Goal: Use online tool/utility: Utilize a website feature to perform a specific function

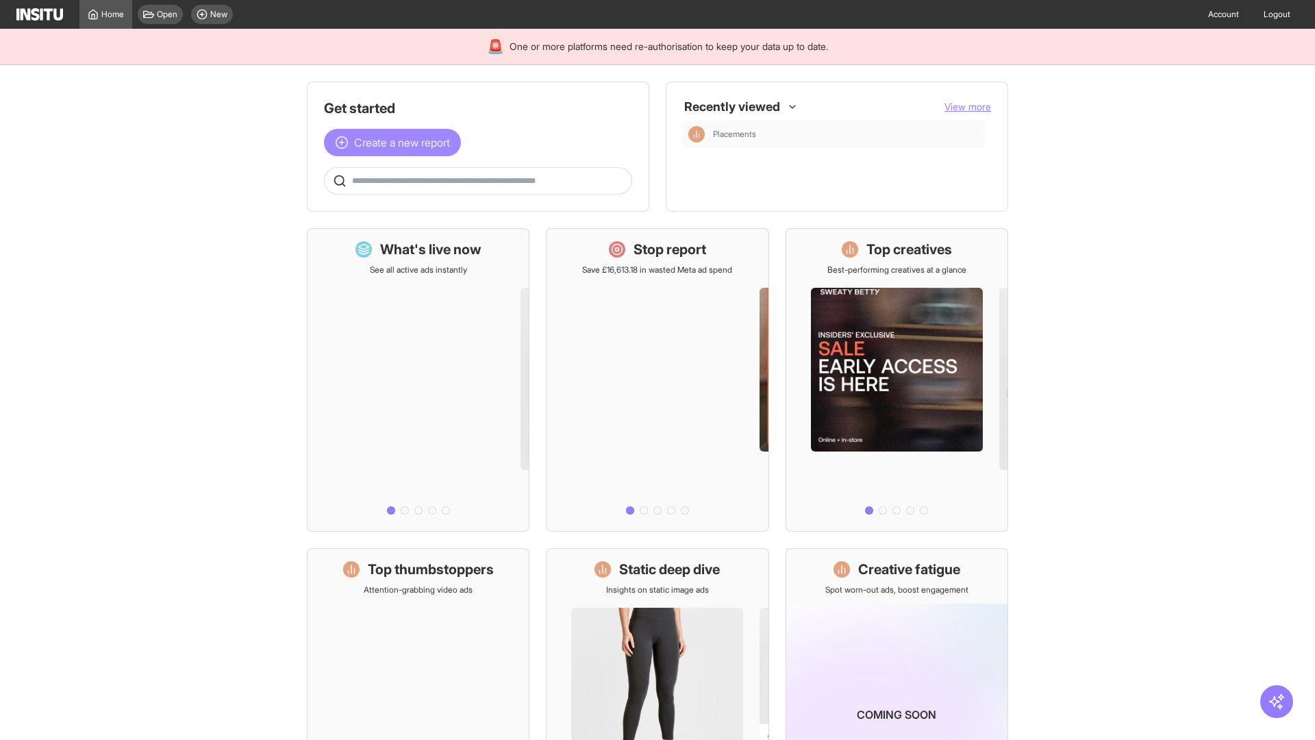
click at [396, 142] on span "Create a new report" at bounding box center [402, 142] width 96 height 16
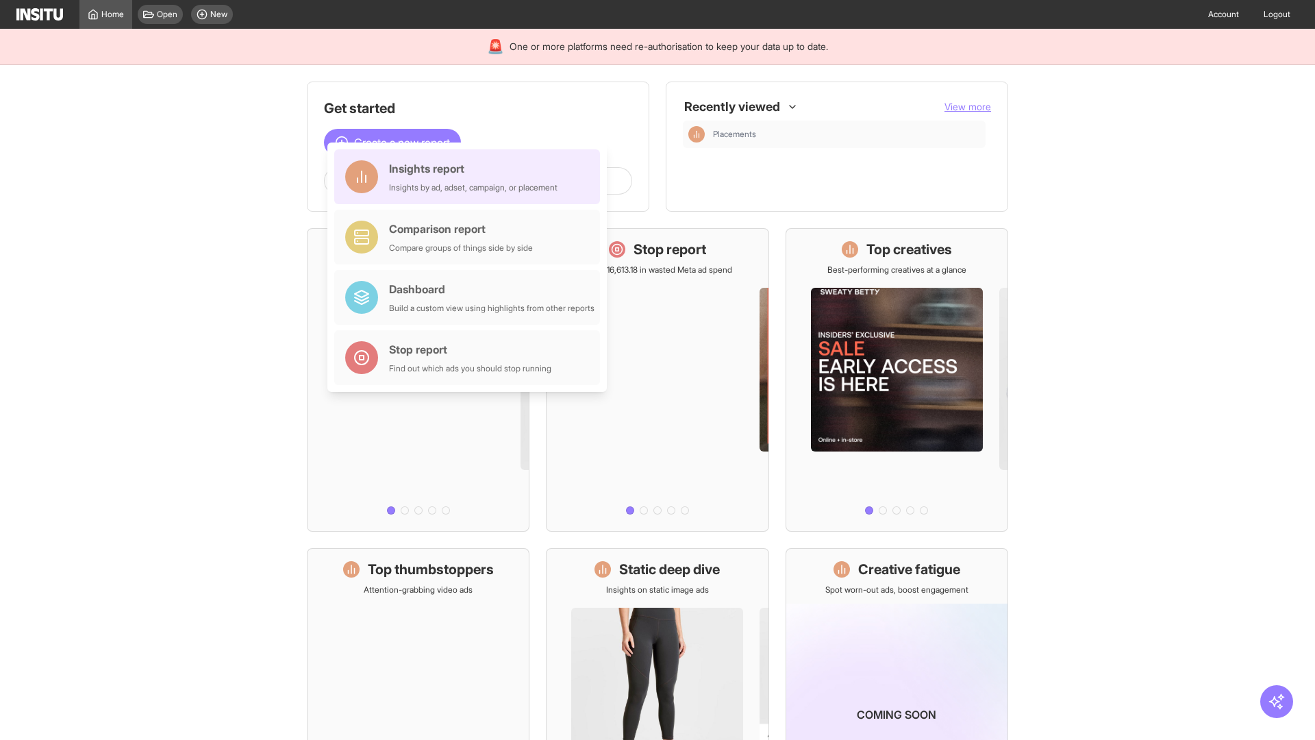
click at [471, 177] on div "Insights report Insights by ad, adset, campaign, or placement" at bounding box center [473, 176] width 168 height 33
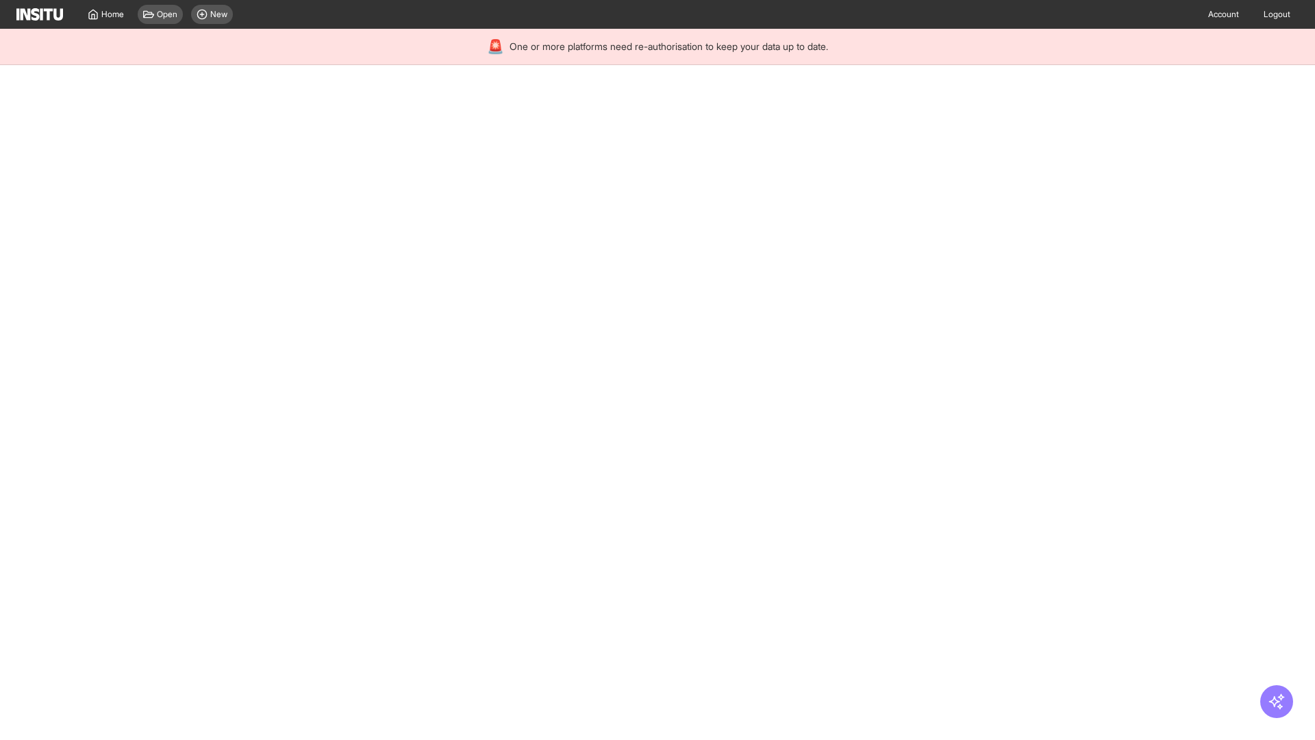
select select "**"
